Goal: Task Accomplishment & Management: Use online tool/utility

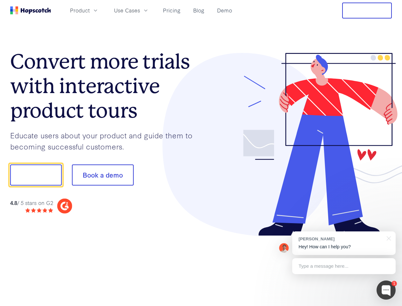
click at [201, 153] on div at bounding box center [296, 144] width 191 height 183
click at [90, 10] on span "Product" at bounding box center [80, 10] width 20 height 8
click at [140, 10] on span "Use Cases" at bounding box center [127, 10] width 26 height 8
click at [367, 11] on button "Free Trial" at bounding box center [367, 11] width 50 height 16
click at [36, 175] on button "Show me!" at bounding box center [36, 174] width 52 height 21
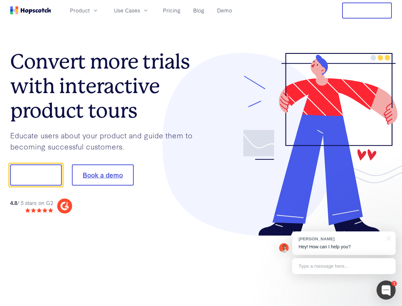
click at [103, 175] on button "Book a demo" at bounding box center [103, 174] width 62 height 21
click at [386, 290] on div at bounding box center [386, 289] width 19 height 19
click at [344, 243] on div "[PERSON_NAME] Hey! How can I help you?" at bounding box center [343, 243] width 103 height 24
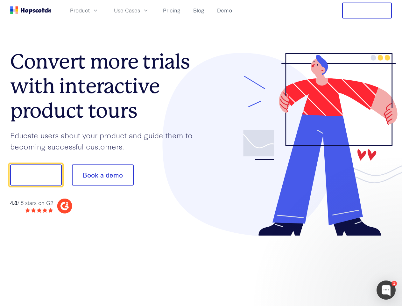
click at [388, 237] on div at bounding box center [335, 216] width 119 height 127
click at [344, 266] on div at bounding box center [335, 216] width 119 height 127
